Goal: Task Accomplishment & Management: Use online tool/utility

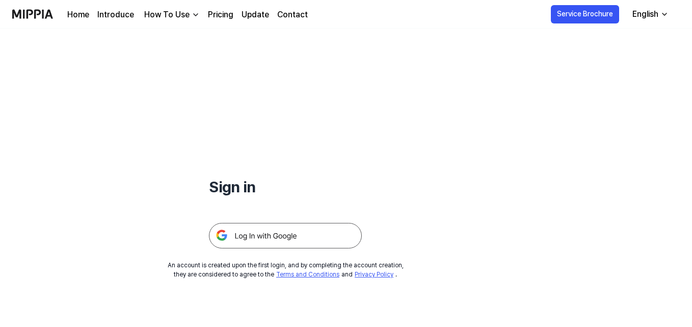
click at [269, 240] on img at bounding box center [285, 235] width 153 height 25
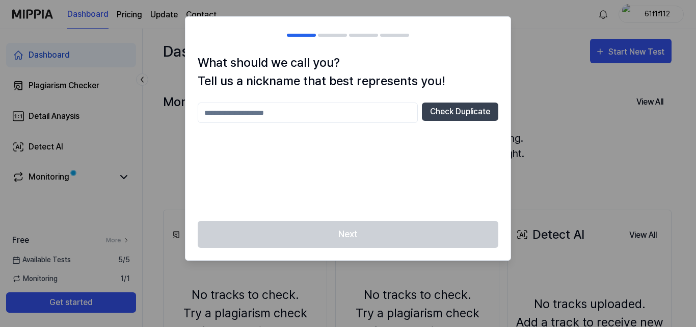
click at [367, 115] on input "text" at bounding box center [308, 112] width 220 height 20
type input "******"
click at [467, 103] on button "Check Duplicate" at bounding box center [460, 111] width 76 height 18
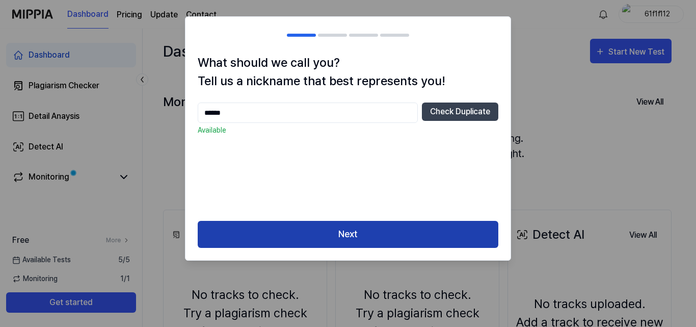
click at [341, 240] on button "Next" at bounding box center [348, 234] width 301 height 27
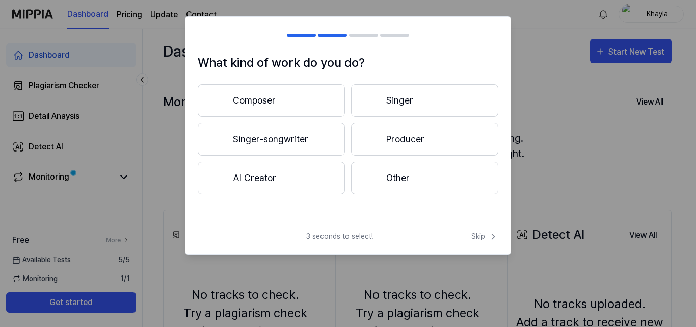
click at [283, 183] on button "AI Creator" at bounding box center [271, 178] width 147 height 33
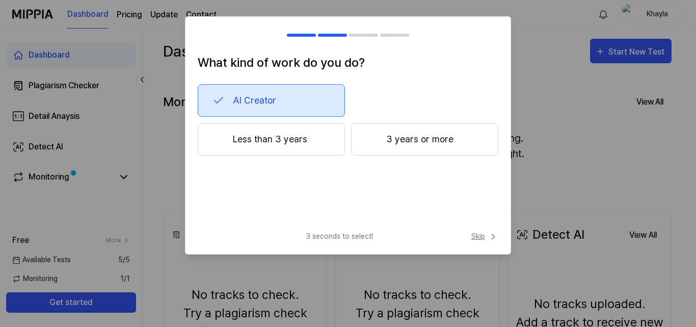
click at [478, 237] on span "Skip" at bounding box center [484, 236] width 27 height 11
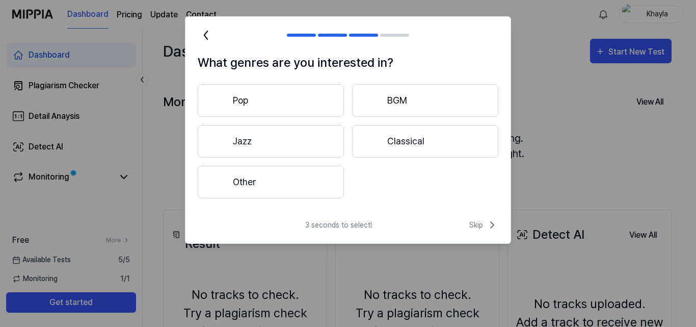
click at [203, 35] on icon at bounding box center [206, 35] width 16 height 16
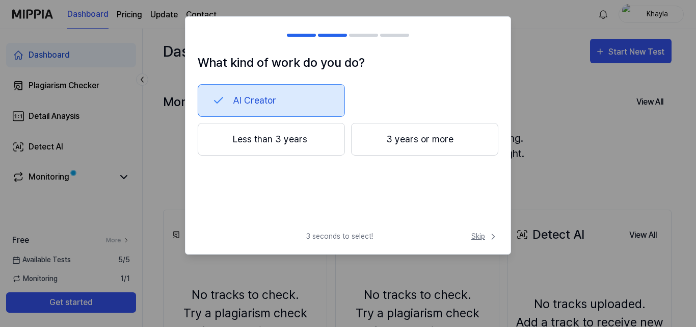
click at [480, 240] on span "Skip" at bounding box center [484, 236] width 27 height 11
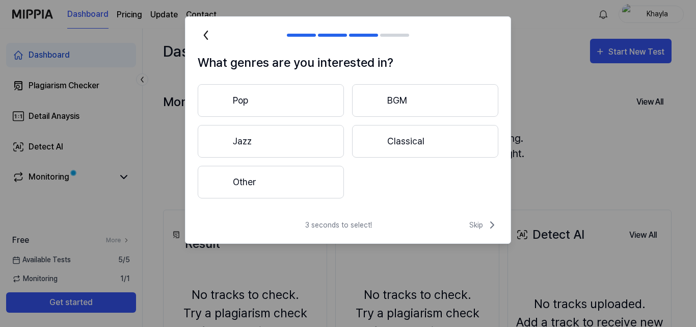
click at [303, 106] on button "Pop" at bounding box center [271, 100] width 146 height 33
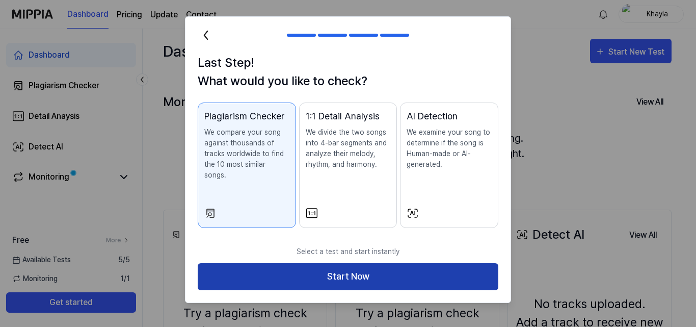
click at [255, 263] on button "Start Now" at bounding box center [348, 276] width 301 height 27
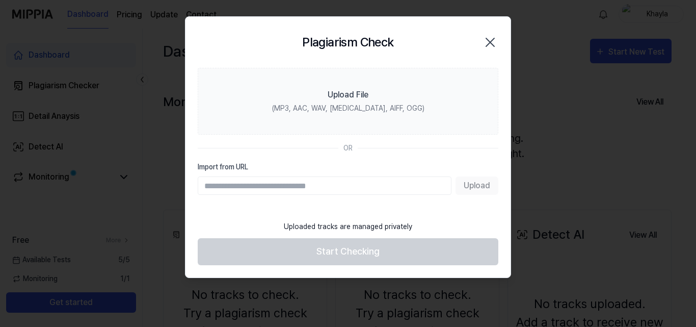
click at [374, 188] on input "Import from URL" at bounding box center [325, 185] width 254 height 18
click at [377, 173] on div "Import from URL Upload" at bounding box center [348, 178] width 301 height 33
click at [373, 189] on input "Import from URL" at bounding box center [325, 185] width 254 height 18
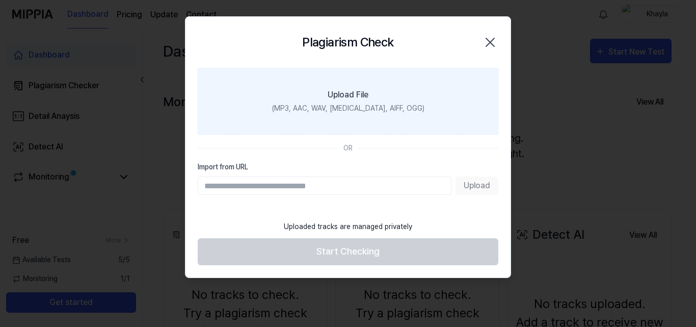
click at [371, 110] on div "(MP3, AAC, WAV, FLAC, AIFF, OGG)" at bounding box center [348, 108] width 152 height 11
click at [0, 0] on input "Upload File (MP3, AAC, WAV, FLAC, AIFF, OGG)" at bounding box center [0, 0] width 0 height 0
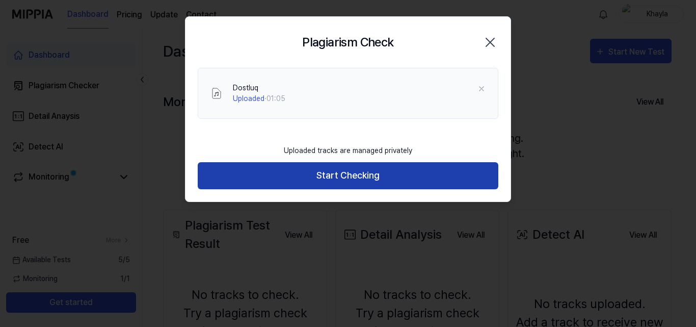
click at [362, 182] on button "Start Checking" at bounding box center [348, 175] width 301 height 27
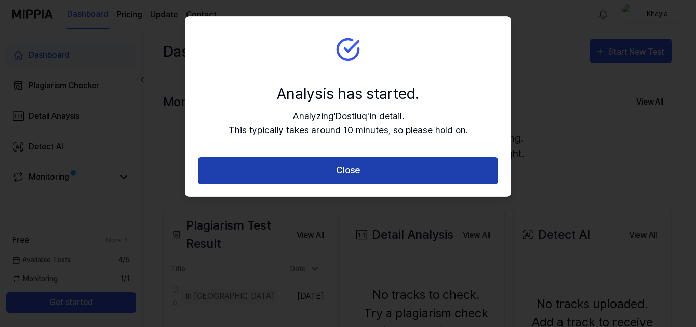
click at [355, 166] on button "Close" at bounding box center [348, 170] width 301 height 27
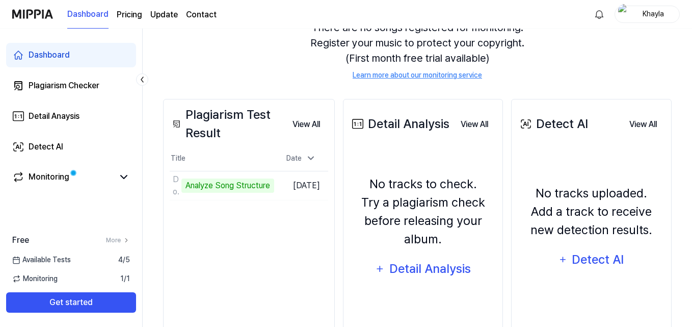
scroll to position [109, 0]
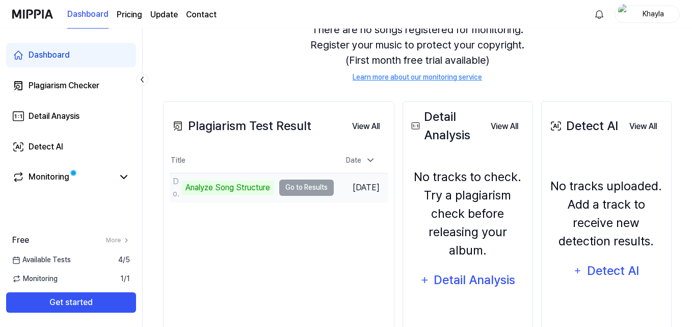
click at [292, 187] on td "Dostluq Analyze Song Structure Go to Results" at bounding box center [252, 187] width 164 height 29
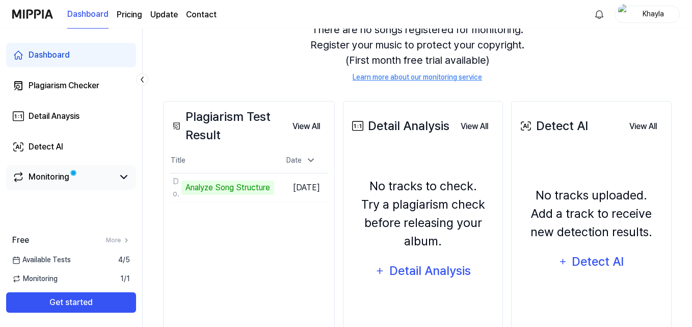
click at [55, 182] on div "Monitoring" at bounding box center [49, 177] width 41 height 12
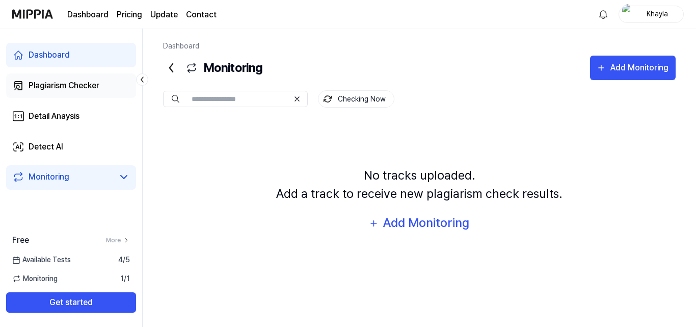
click at [83, 88] on div "Plagiarism Checker" at bounding box center [64, 86] width 71 height 12
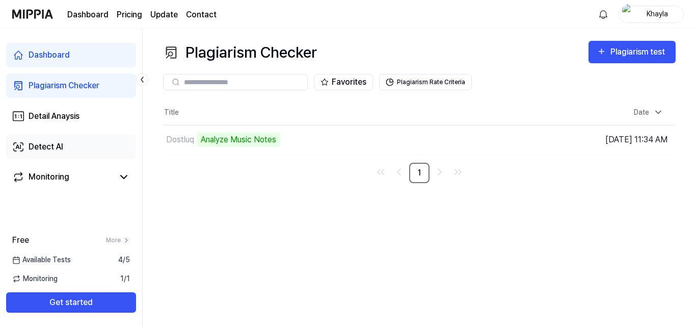
click at [39, 153] on link "Detect AI" at bounding box center [71, 147] width 130 height 24
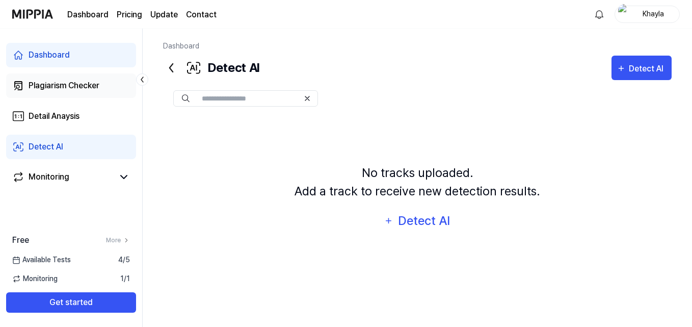
click at [55, 83] on div "Plagiarism Checker" at bounding box center [64, 86] width 71 height 12
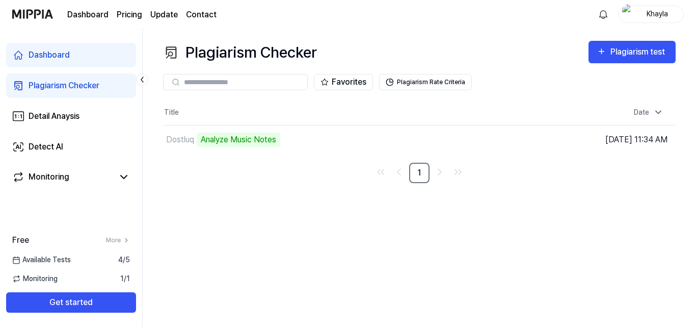
click at [49, 56] on div "Dashboard" at bounding box center [49, 55] width 41 height 12
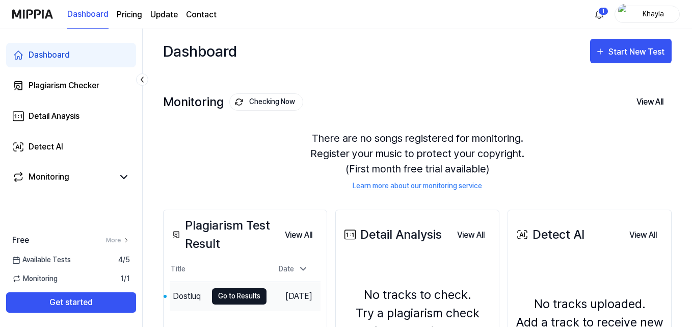
click at [235, 300] on button "Go to Results" at bounding box center [239, 296] width 55 height 16
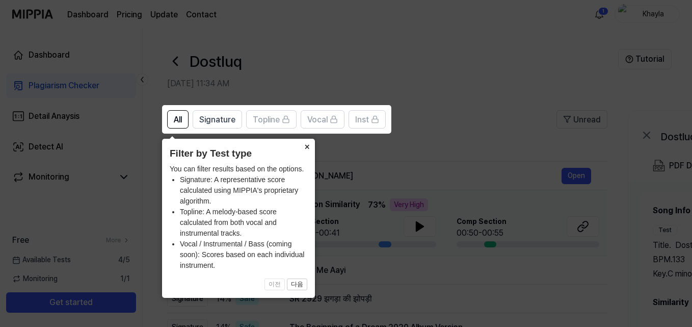
click at [306, 149] on button "×" at bounding box center [307, 146] width 16 height 14
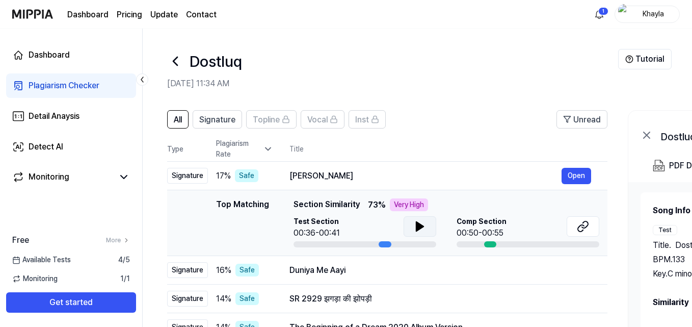
click at [416, 223] on icon at bounding box center [419, 226] width 7 height 9
click at [415, 223] on icon at bounding box center [420, 226] width 12 height 12
click at [584, 227] on icon at bounding box center [585, 224] width 6 height 7
click at [411, 227] on button at bounding box center [420, 226] width 33 height 20
click at [411, 228] on button at bounding box center [420, 226] width 33 height 20
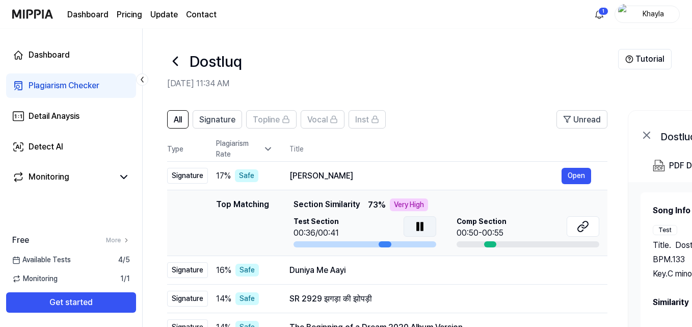
click at [411, 228] on button at bounding box center [420, 226] width 33 height 20
click at [586, 175] on button "Open" at bounding box center [577, 176] width 30 height 16
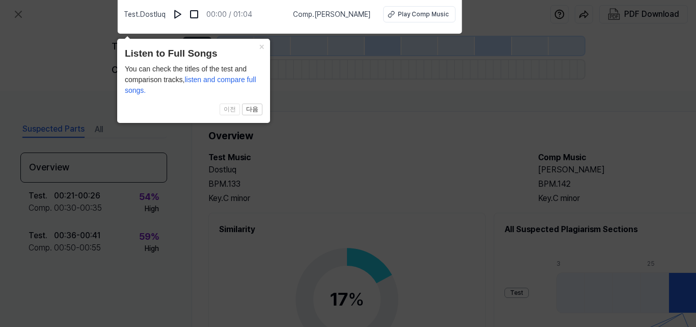
click at [389, 111] on icon at bounding box center [348, 161] width 696 height 332
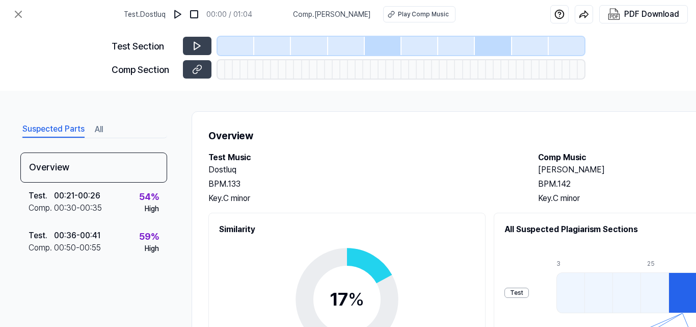
drag, startPoint x: 691, startPoint y: 116, endPoint x: 696, endPoint y: 120, distance: 6.2
click at [692, 120] on div "Suspected Parts All Overview Test . 00:21 - 00:26 Comp . 00:30 - 00:35 54 % Hig…" at bounding box center [348, 209] width 696 height 236
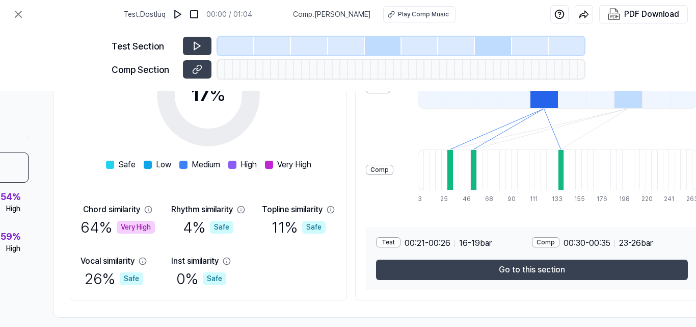
scroll to position [204, 161]
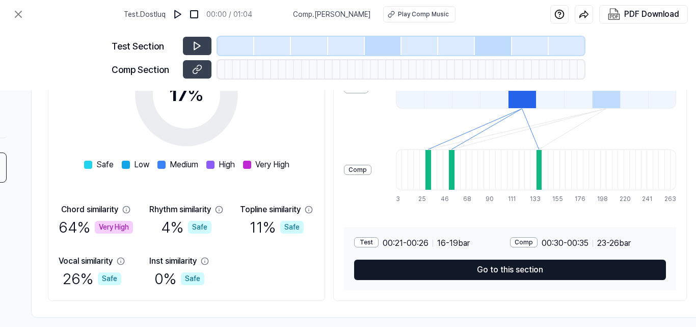
click at [528, 271] on button "Go to this section" at bounding box center [510, 269] width 312 height 20
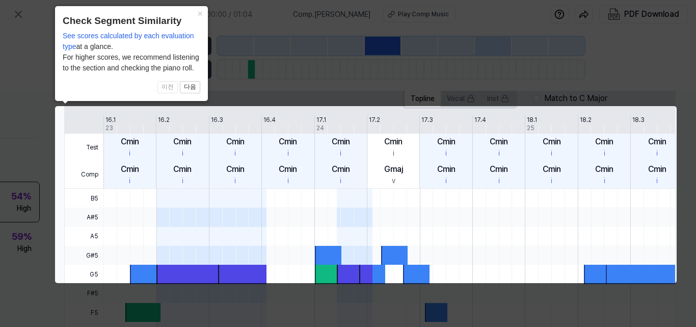
scroll to position [0, 131]
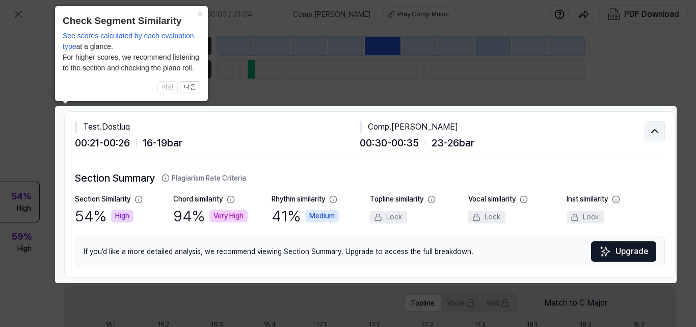
click at [651, 131] on icon at bounding box center [655, 131] width 12 height 12
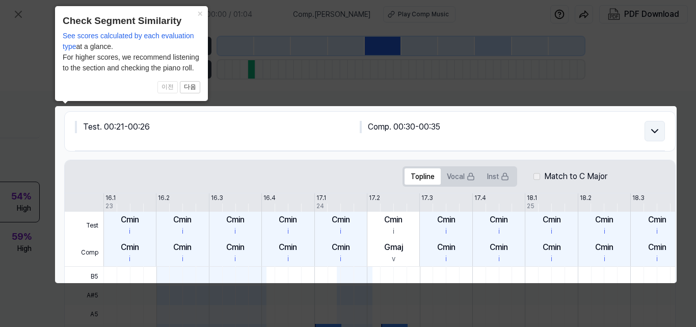
click at [654, 128] on icon at bounding box center [655, 131] width 12 height 12
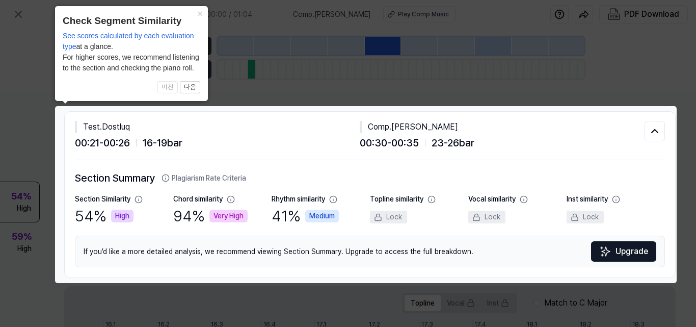
click at [551, 56] on icon at bounding box center [348, 163] width 696 height 327
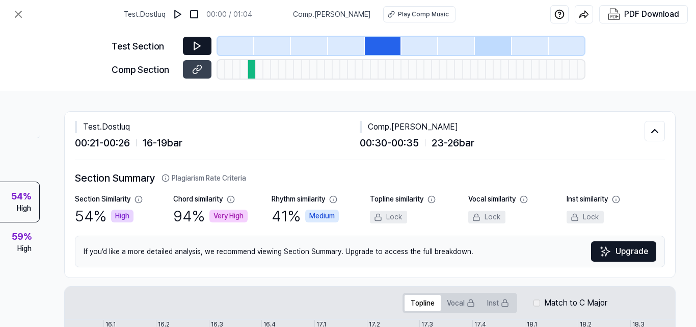
click at [194, 51] on button at bounding box center [197, 46] width 29 height 18
drag, startPoint x: 274, startPoint y: 214, endPoint x: 319, endPoint y: 207, distance: 45.4
click at [319, 207] on div "41 % Medium" at bounding box center [305, 215] width 67 height 23
click at [241, 181] on button "Plagiarism Rate Criteria" at bounding box center [204, 178] width 85 height 11
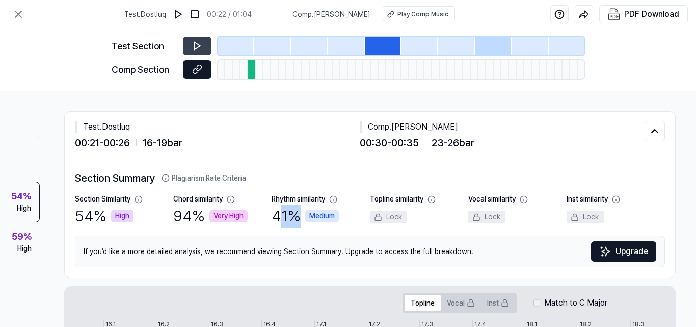
click at [197, 62] on button at bounding box center [197, 69] width 29 height 18
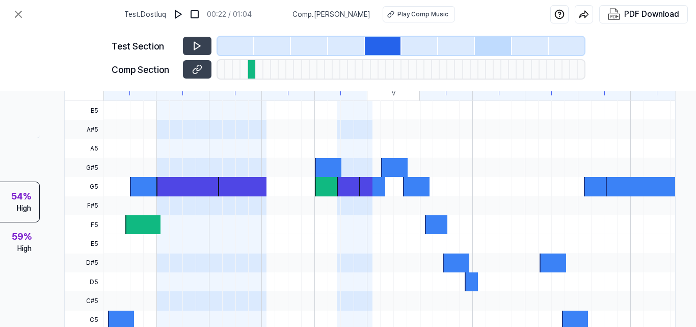
scroll to position [293, 131]
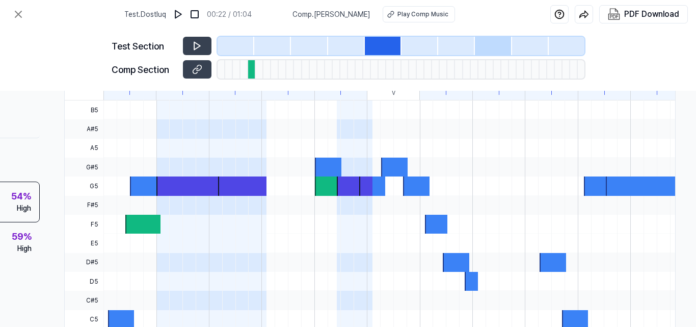
click at [319, 187] on div at bounding box center [343, 185] width 57 height 19
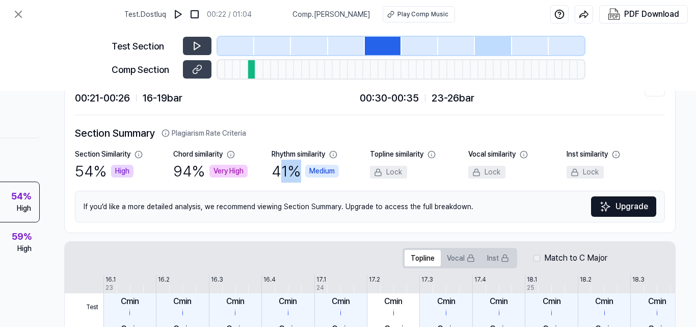
scroll to position [0, 131]
